Goal: Check status: Check status

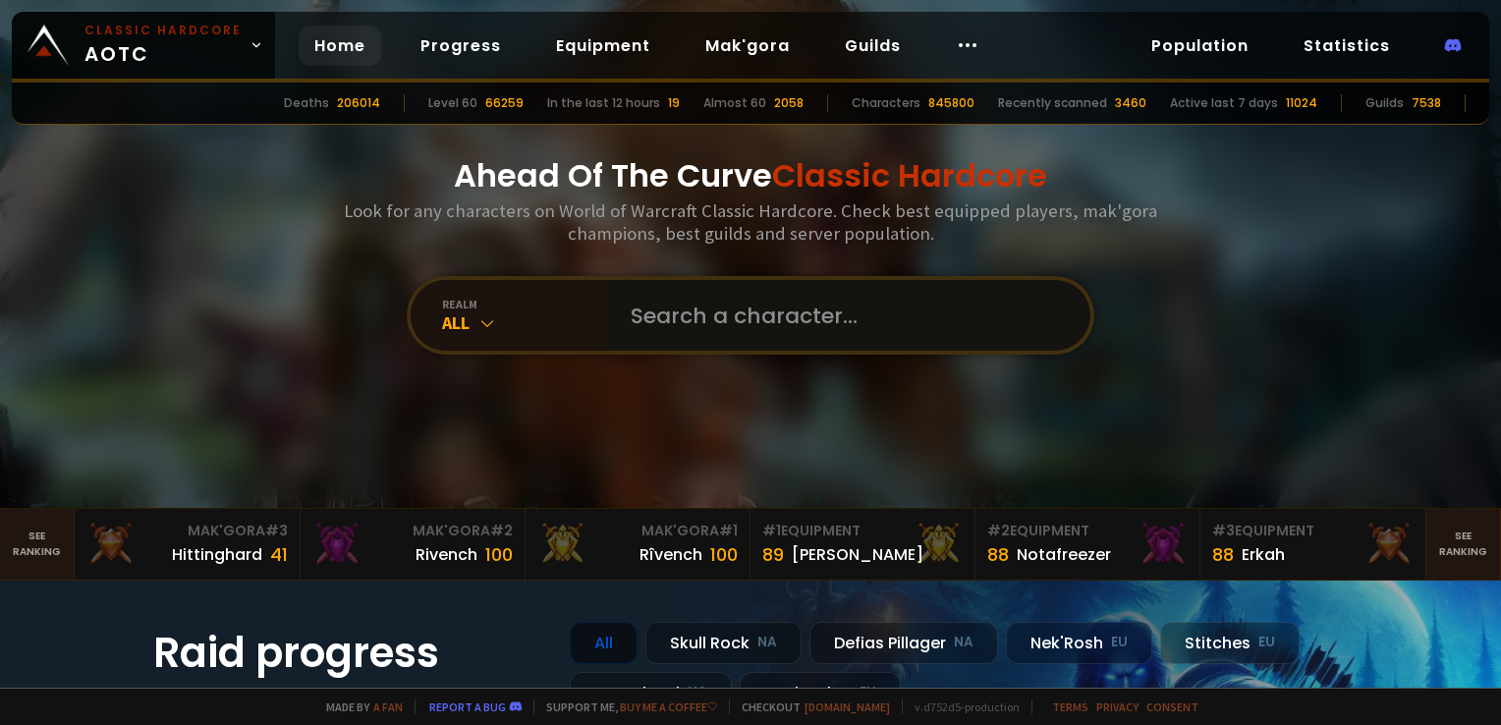
click at [721, 325] on input "text" at bounding box center [843, 315] width 448 height 71
type input "Parlip"
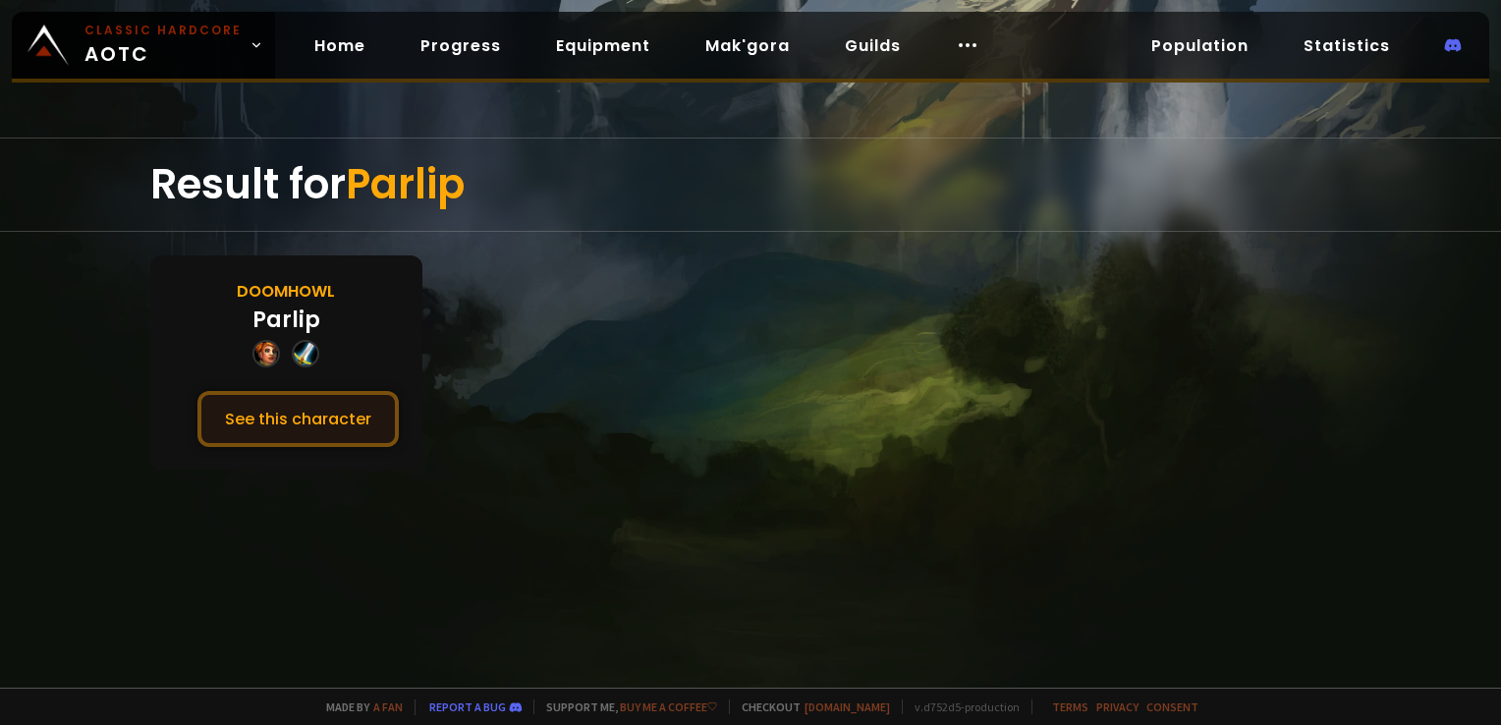
click at [278, 421] on button "See this character" at bounding box center [297, 419] width 201 height 56
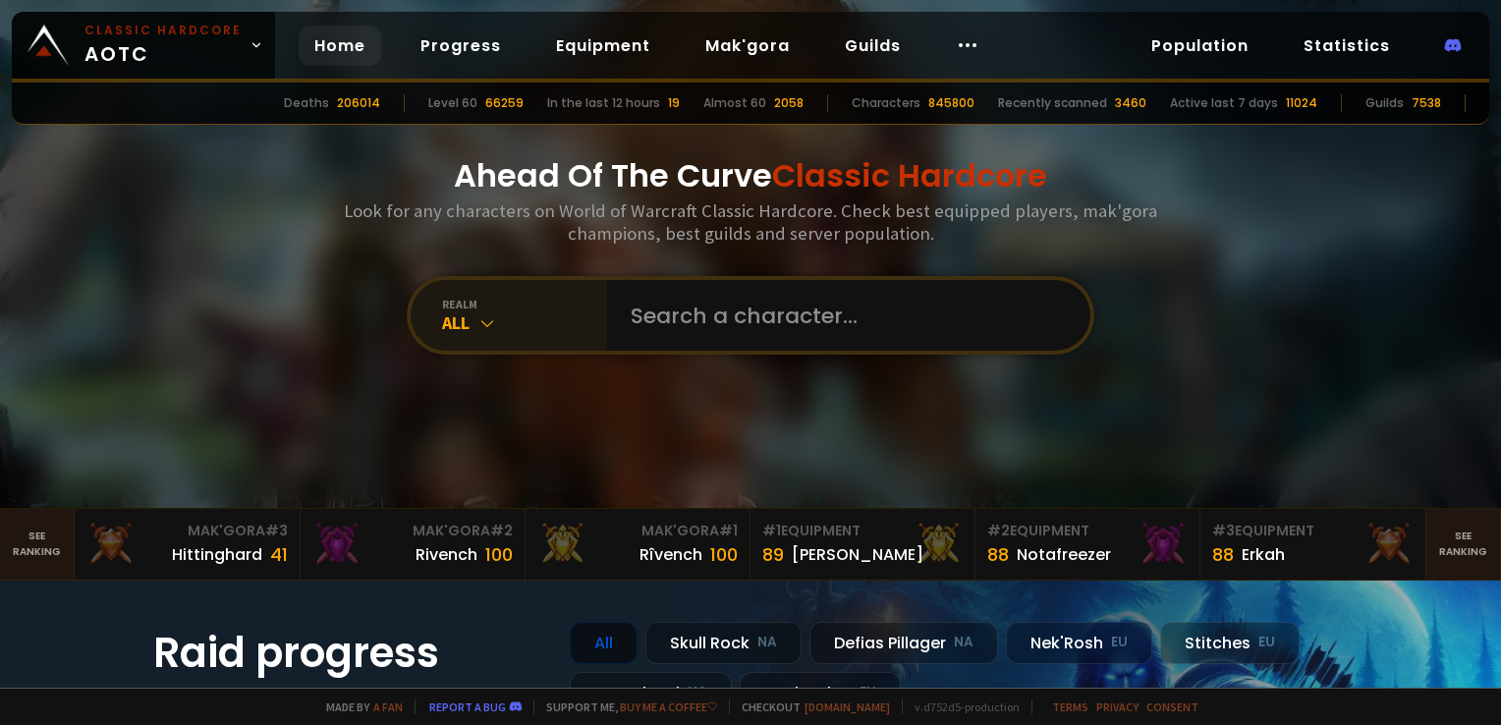
click at [477, 326] on icon at bounding box center [487, 323] width 20 height 20
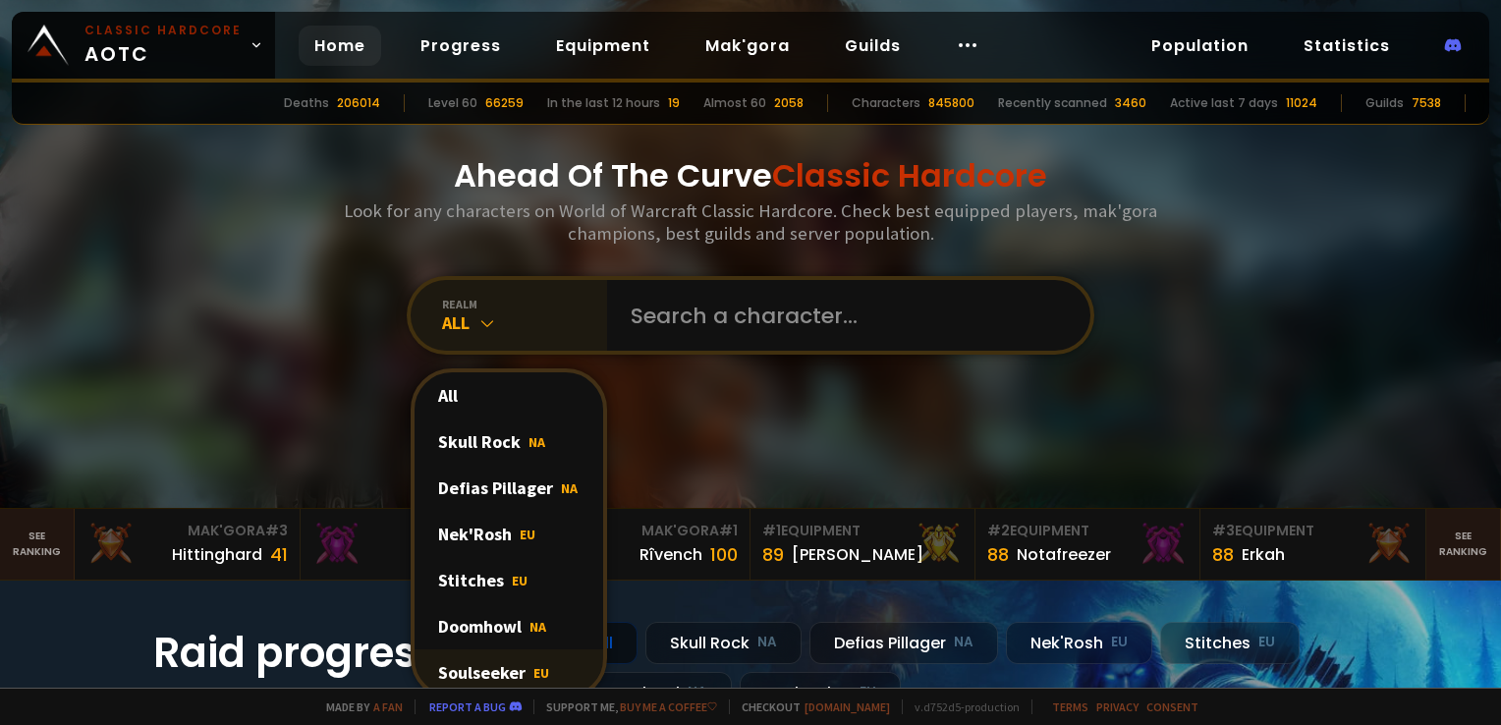
click at [486, 667] on div "Soulseeker EU" at bounding box center [509, 672] width 189 height 46
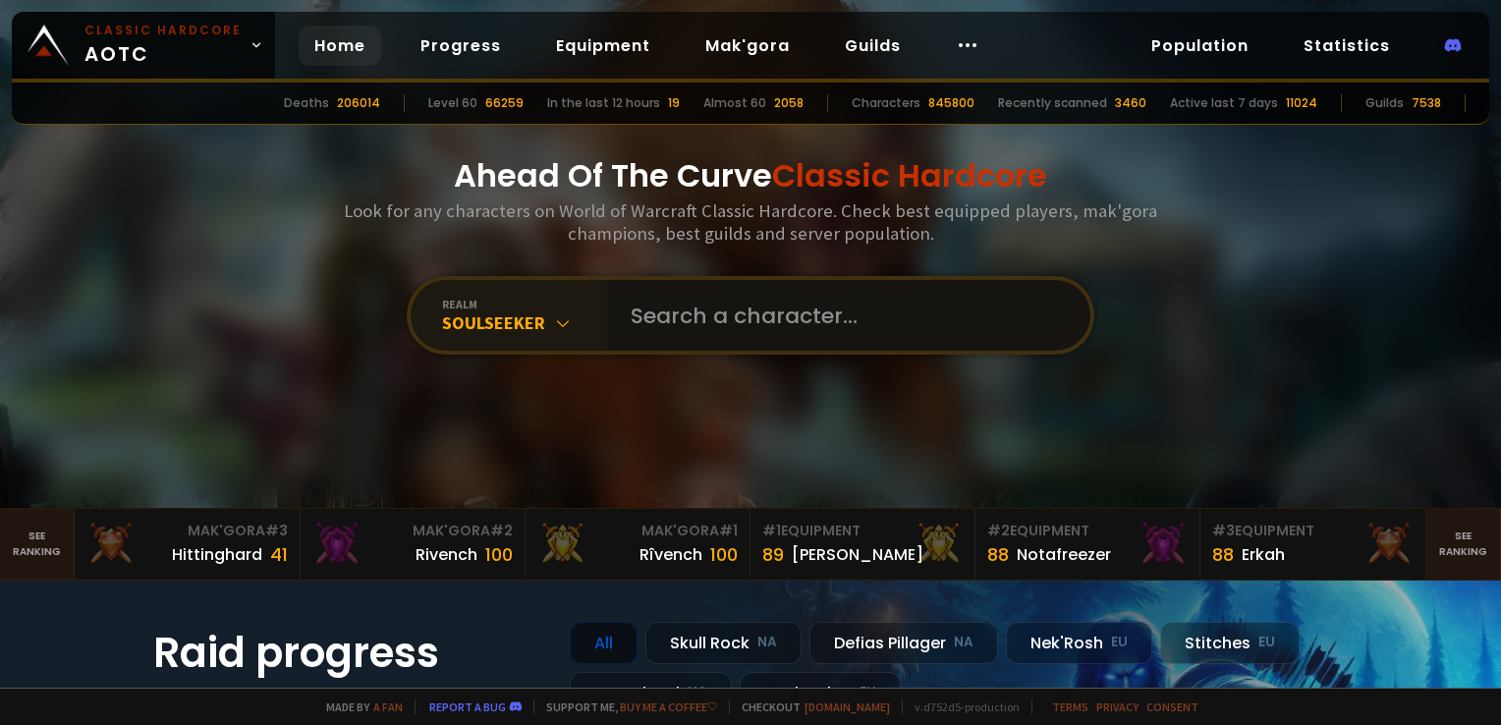
click at [677, 313] on input "text" at bounding box center [843, 315] width 448 height 71
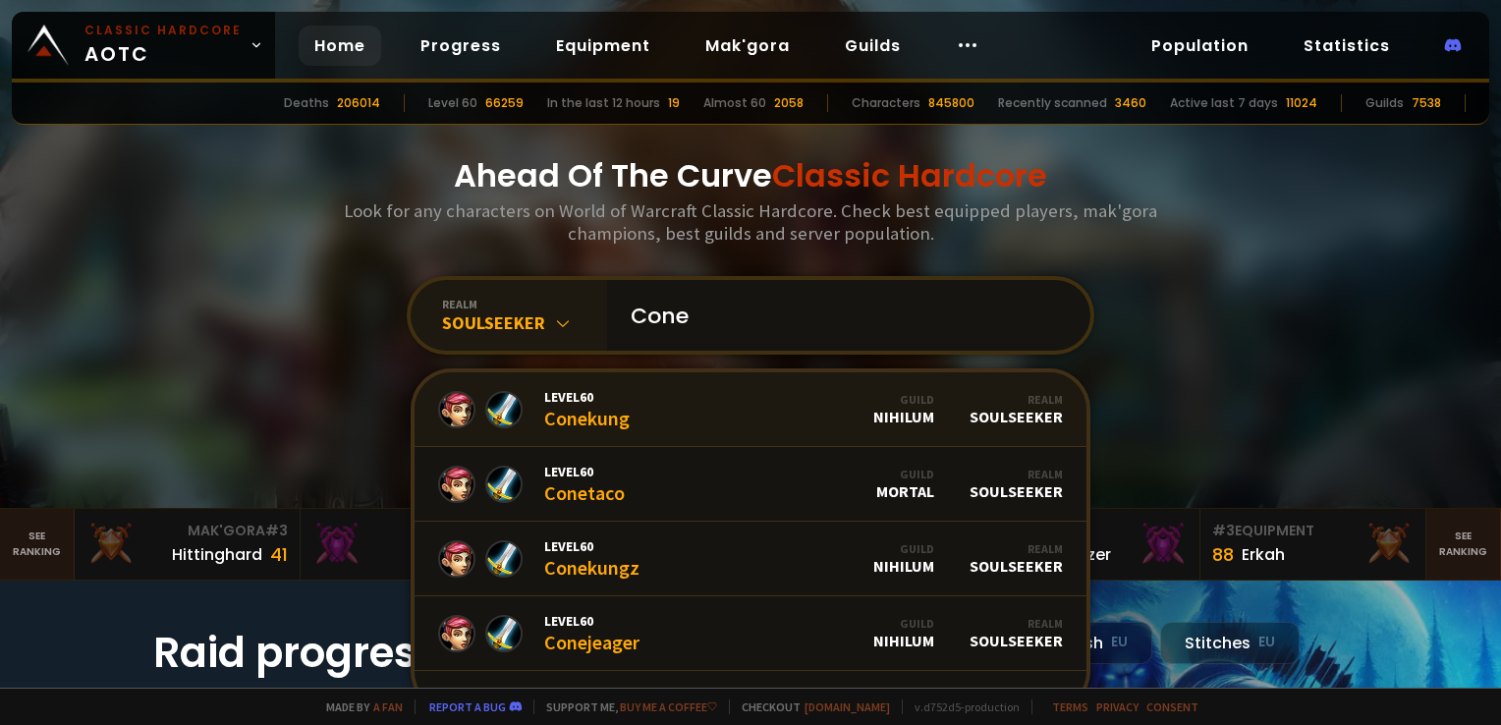
type input "Cone"
click at [456, 406] on div at bounding box center [456, 409] width 37 height 37
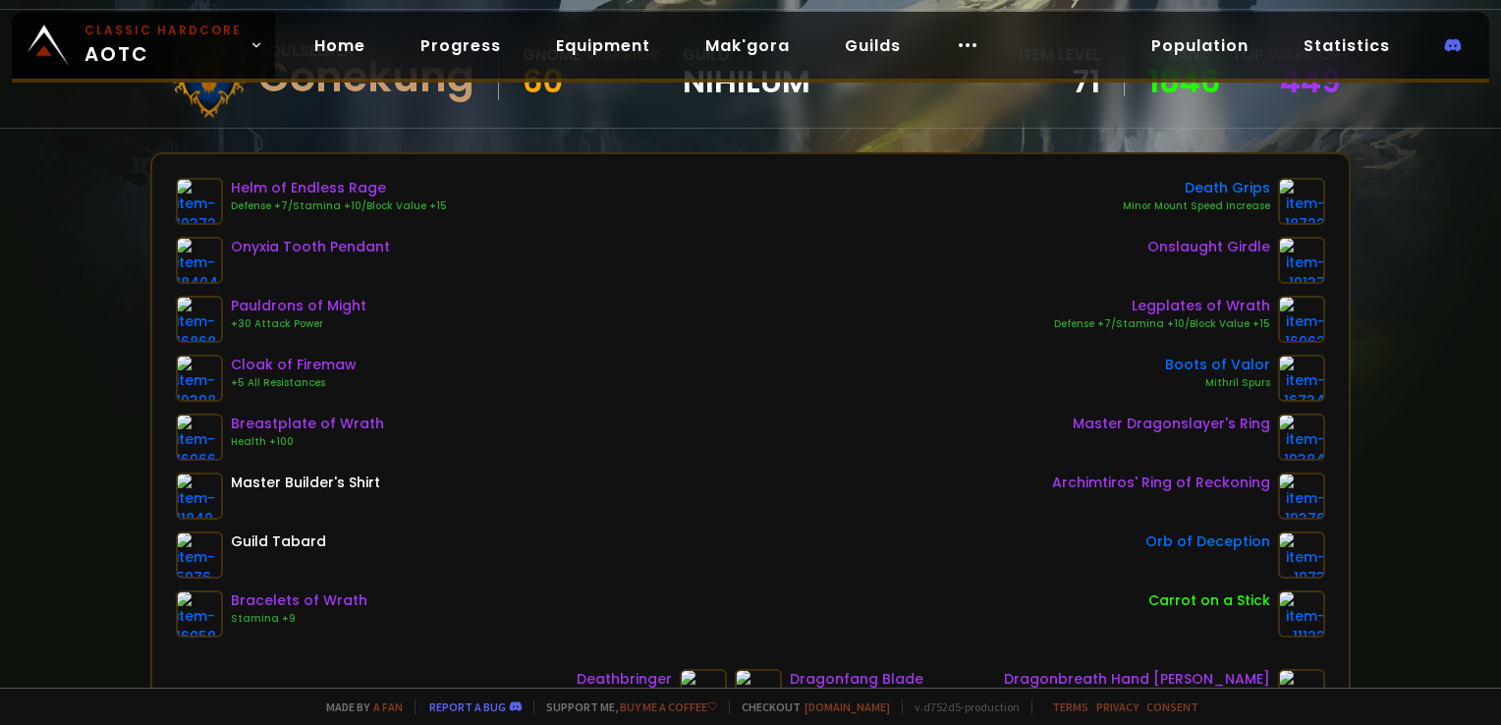
scroll to position [295, 0]
